Goal: Information Seeking & Learning: Learn about a topic

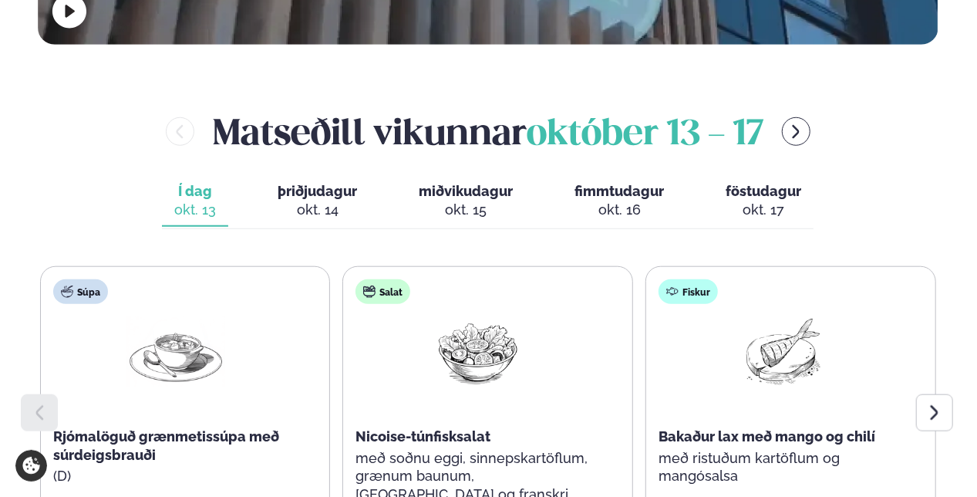
scroll to position [694, 0]
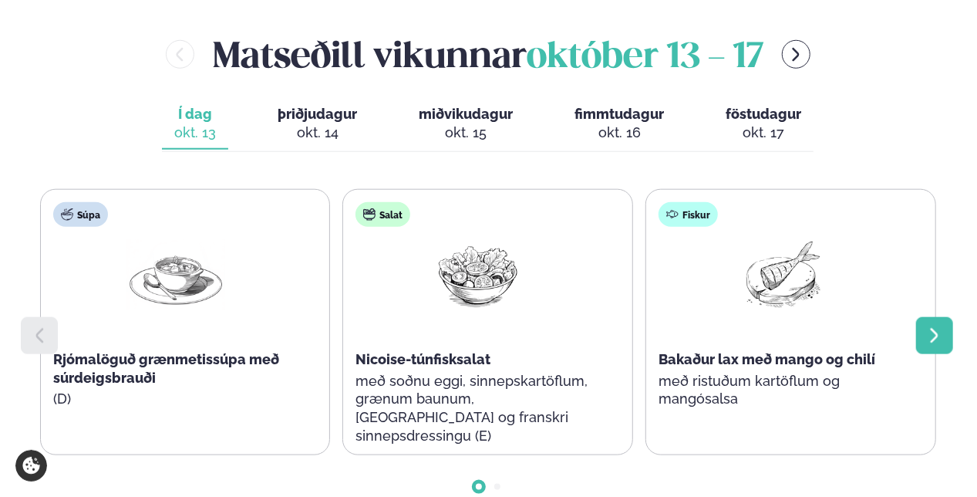
click at [932, 328] on icon at bounding box center [935, 335] width 8 height 15
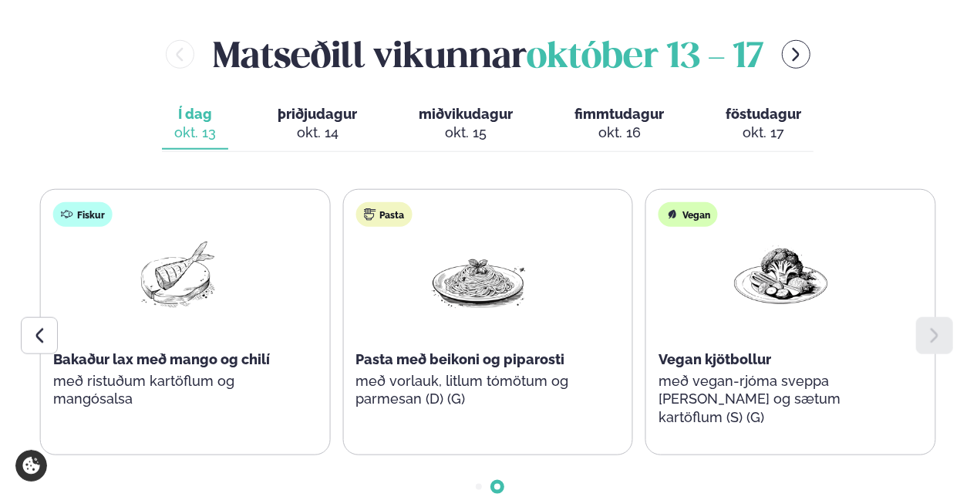
click at [932, 328] on icon at bounding box center [935, 335] width 8 height 15
click at [293, 106] on span "þriðjudagur" at bounding box center [317, 114] width 79 height 16
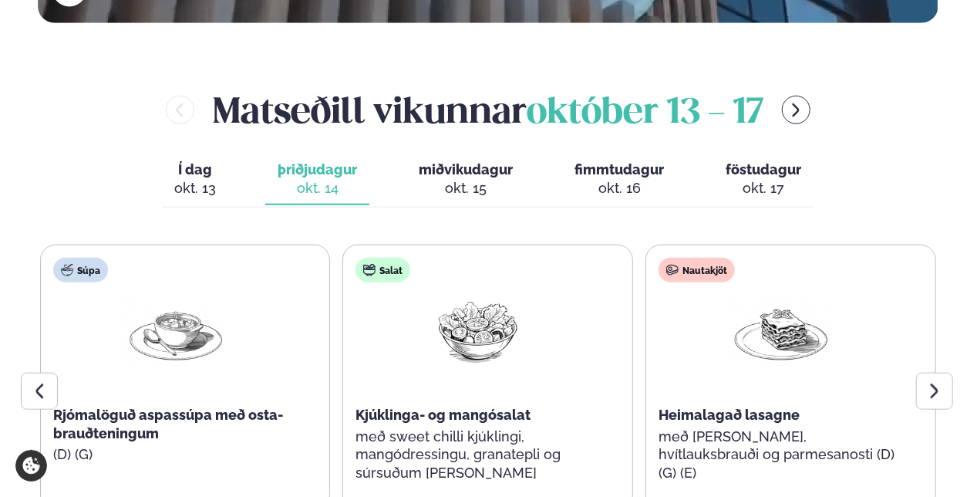
scroll to position [617, 0]
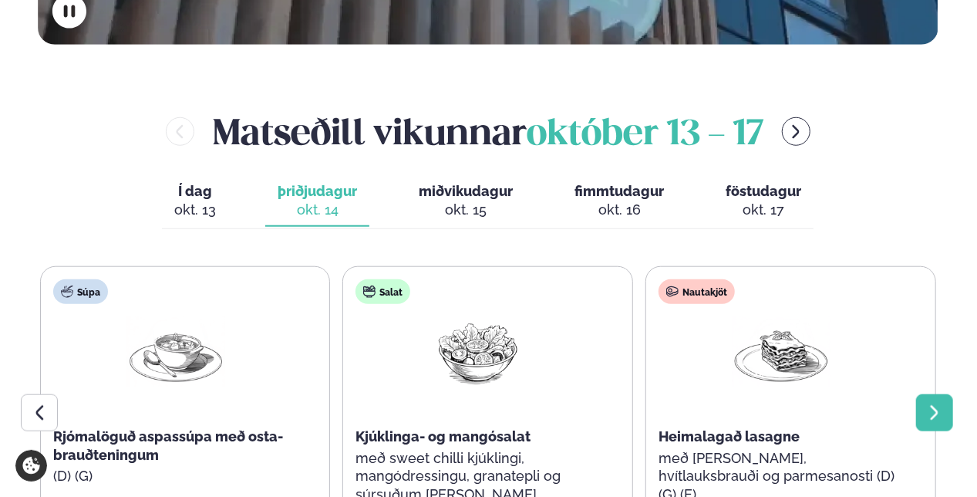
click at [925, 403] on icon at bounding box center [934, 412] width 19 height 19
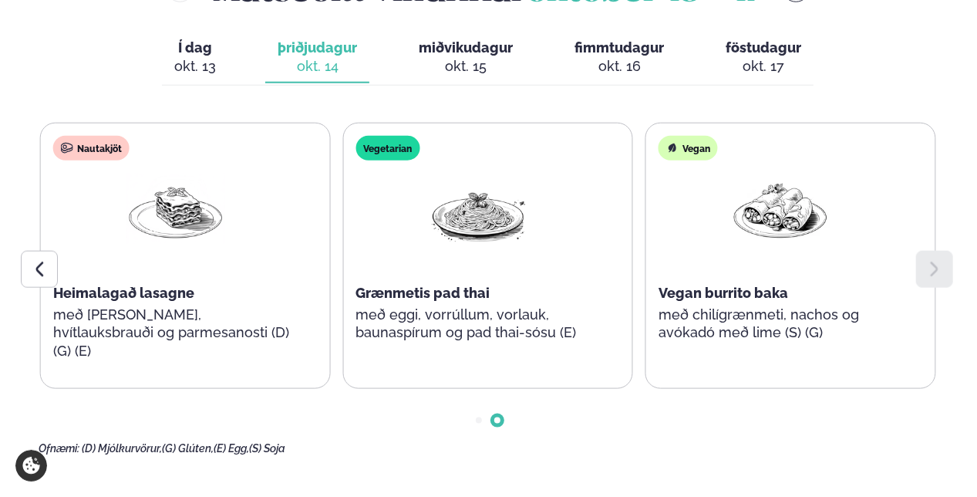
scroll to position [771, 0]
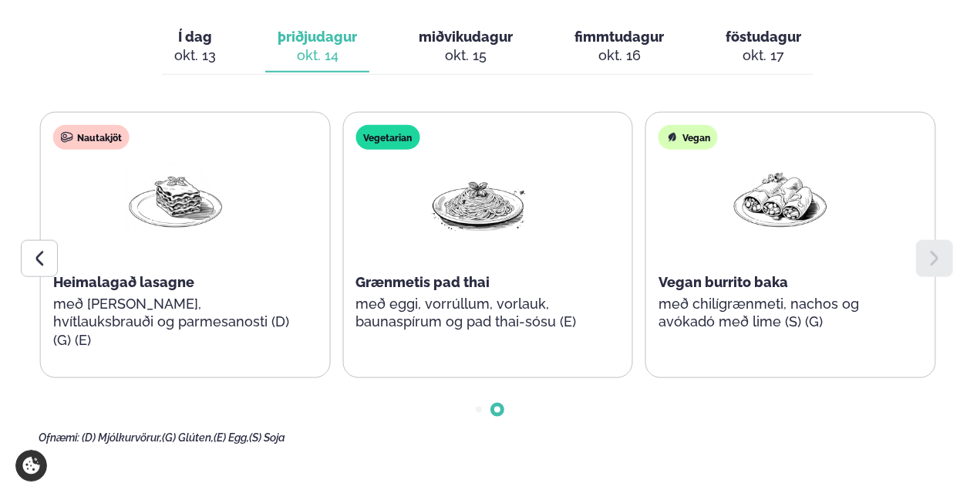
click at [934, 249] on icon at bounding box center [934, 258] width 19 height 19
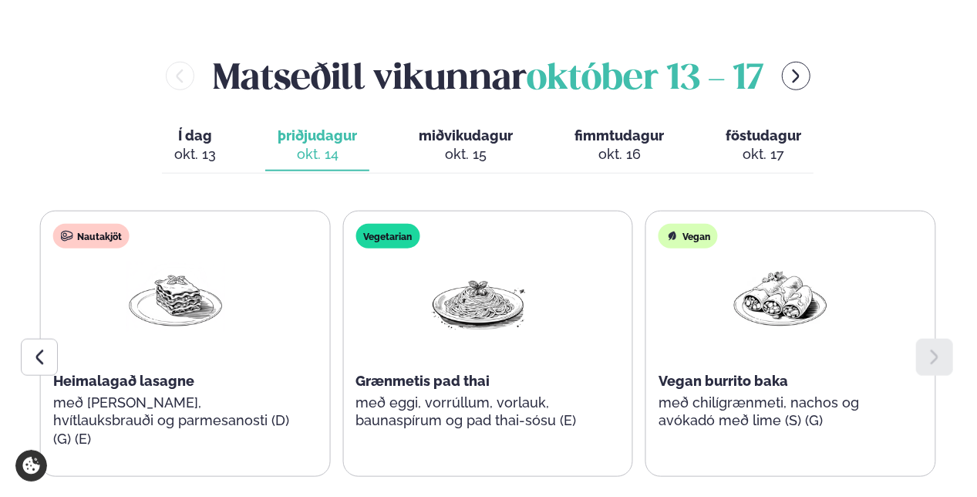
scroll to position [617, 0]
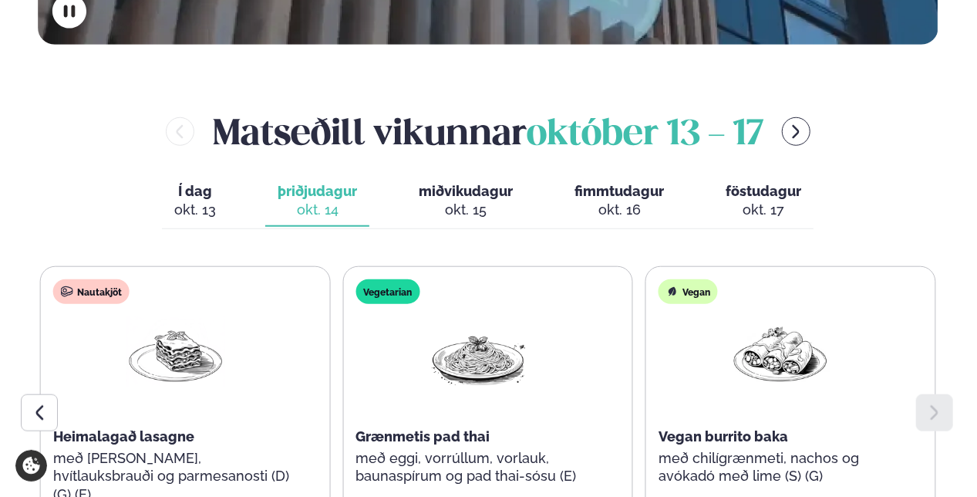
click at [472, 183] on span "miðvikudagur" at bounding box center [466, 191] width 94 height 16
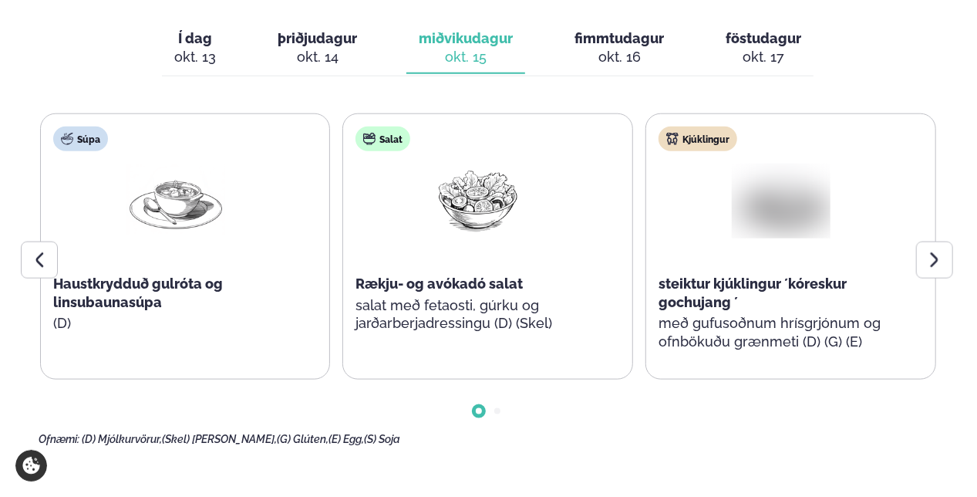
scroll to position [771, 0]
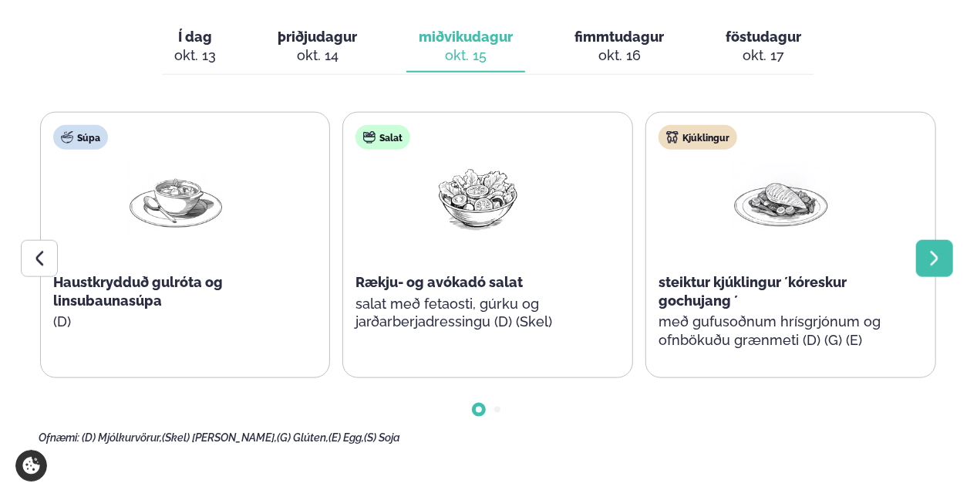
click at [951, 240] on div at bounding box center [934, 258] width 37 height 37
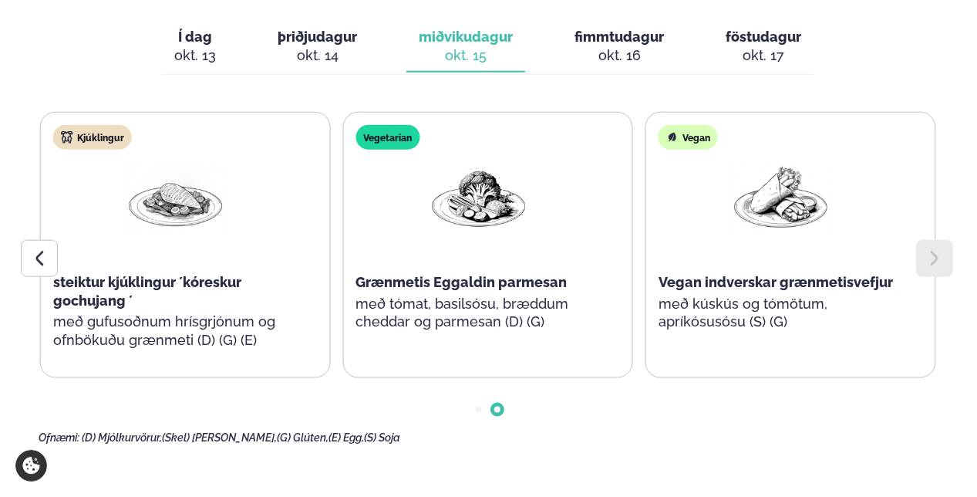
click at [951, 240] on div at bounding box center [934, 258] width 37 height 37
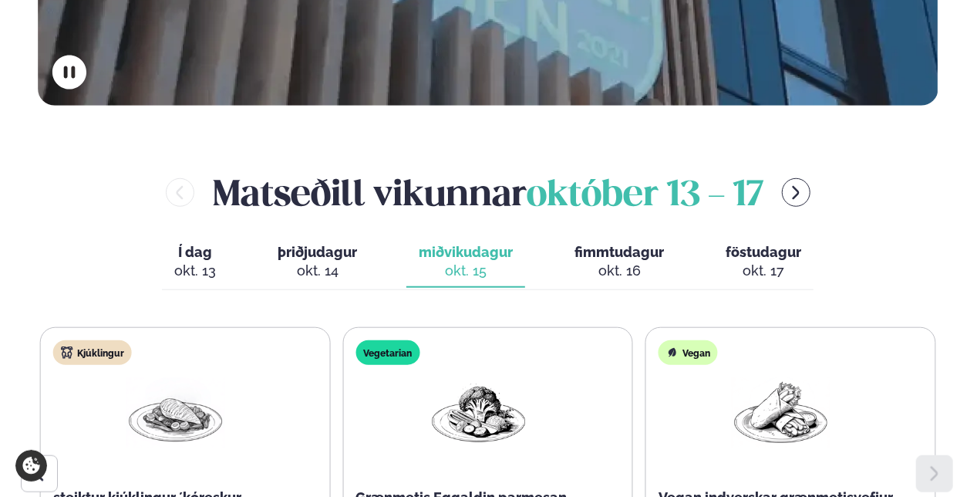
click at [614, 244] on span "fimmtudagur" at bounding box center [618, 252] width 89 height 16
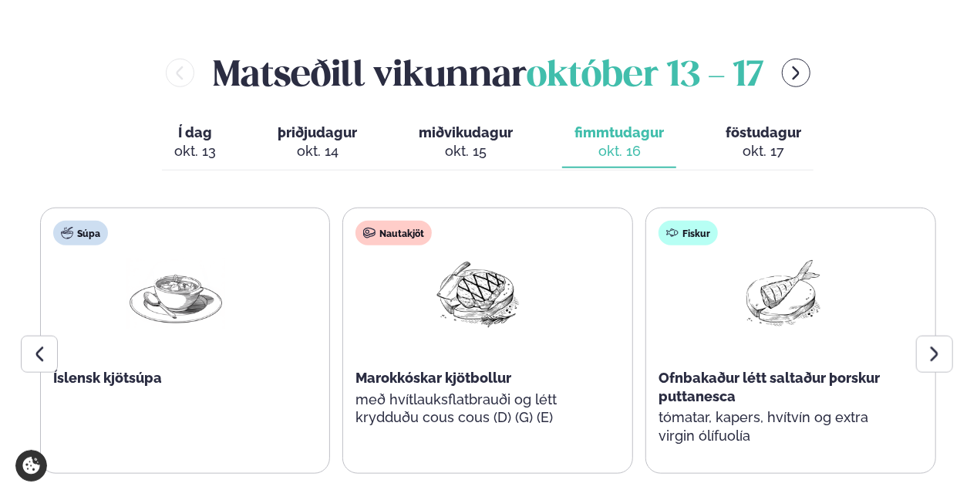
scroll to position [710, 0]
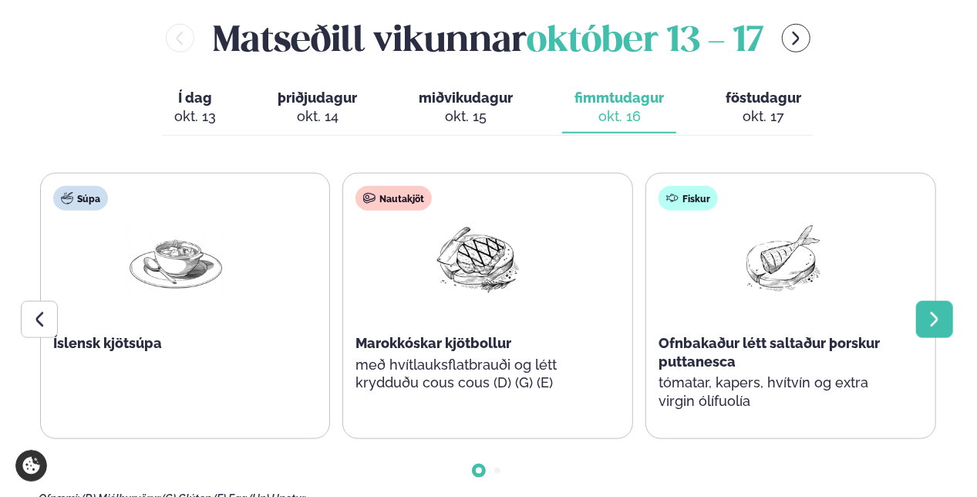
click at [927, 310] on icon at bounding box center [934, 319] width 19 height 19
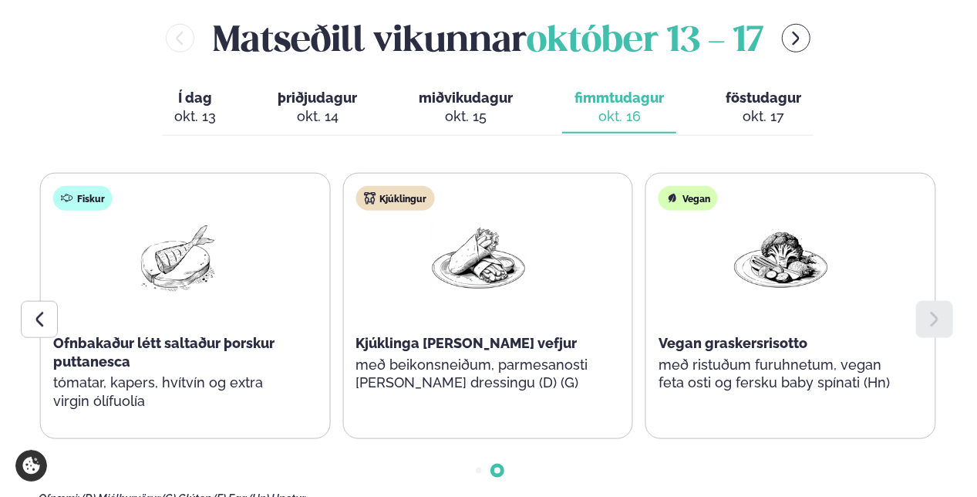
click at [762, 89] on span "föstudagur" at bounding box center [764, 97] width 76 height 16
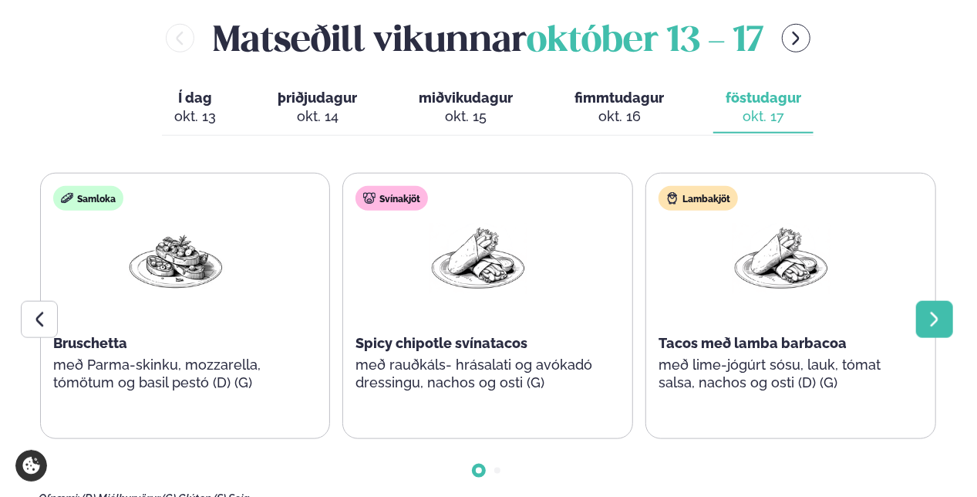
click at [931, 310] on icon at bounding box center [934, 319] width 19 height 19
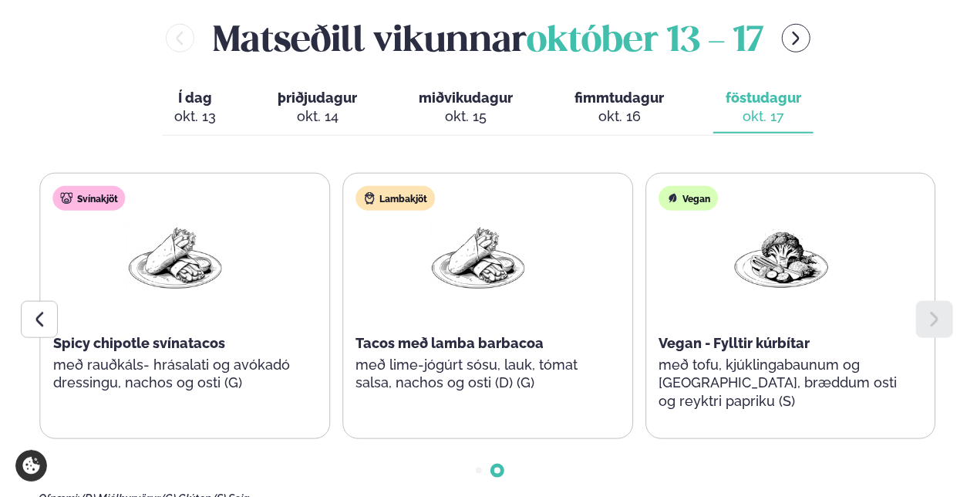
click at [931, 310] on icon at bounding box center [934, 319] width 19 height 19
click at [31, 301] on div at bounding box center [39, 319] width 37 height 37
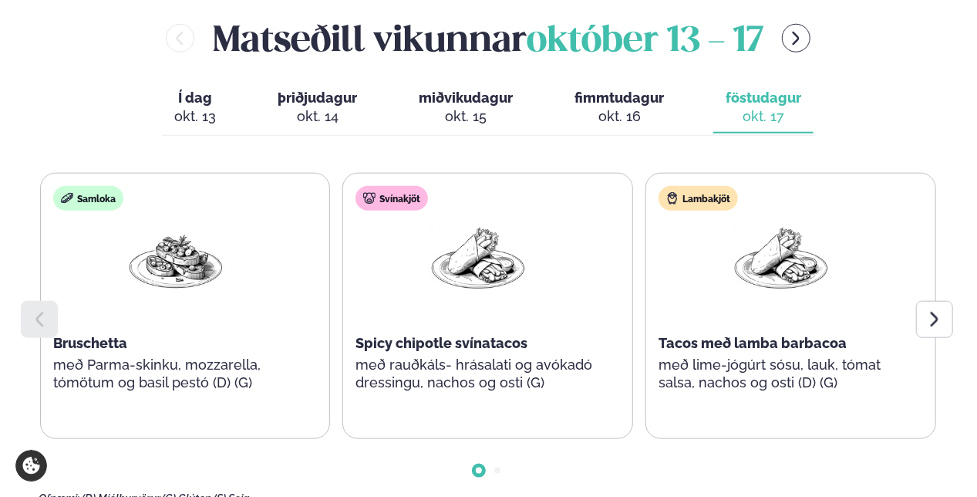
click at [31, 301] on div at bounding box center [39, 319] width 37 height 37
